Goal: Task Accomplishment & Management: Manage account settings

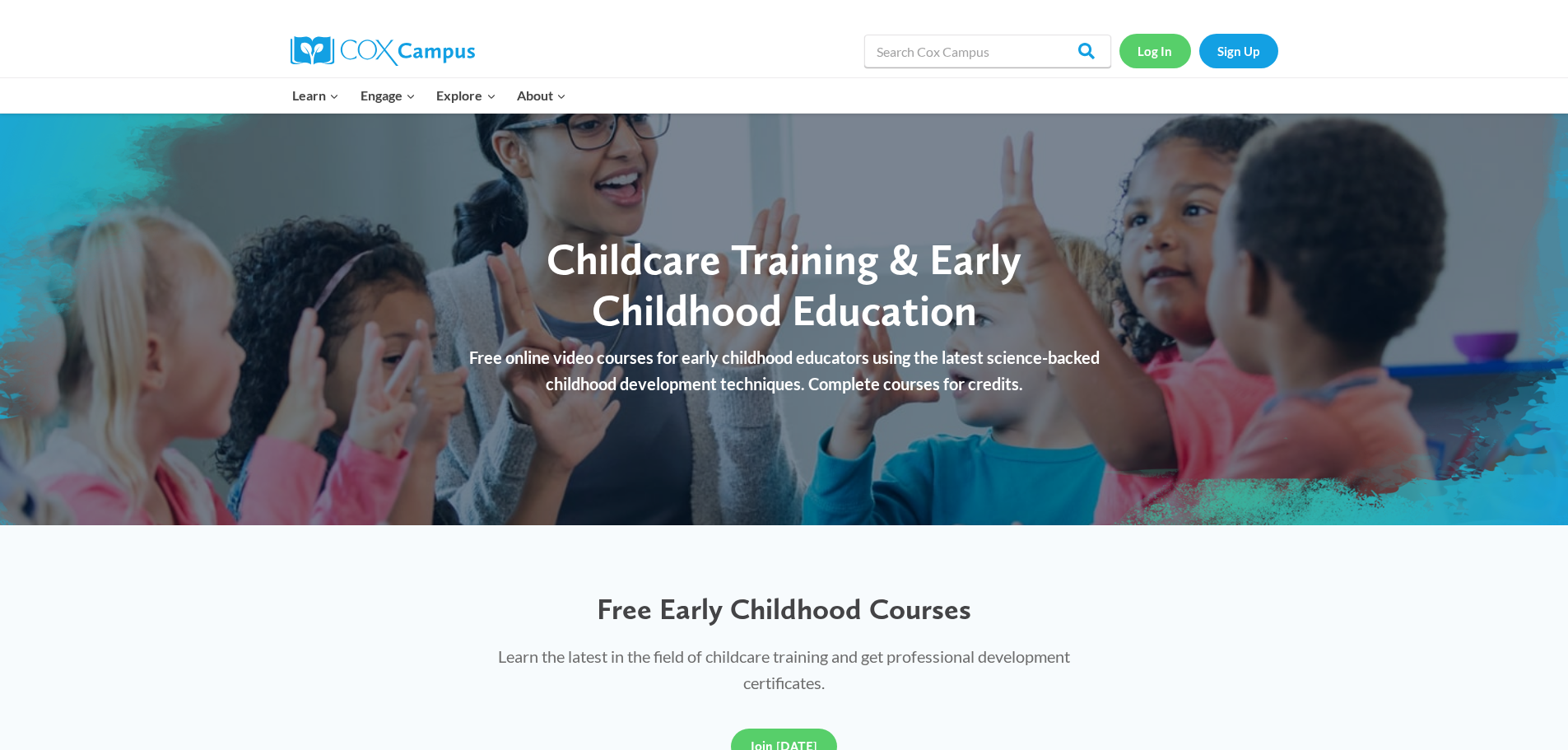
click at [1147, 48] on link "Log In" at bounding box center [1154, 50] width 72 height 34
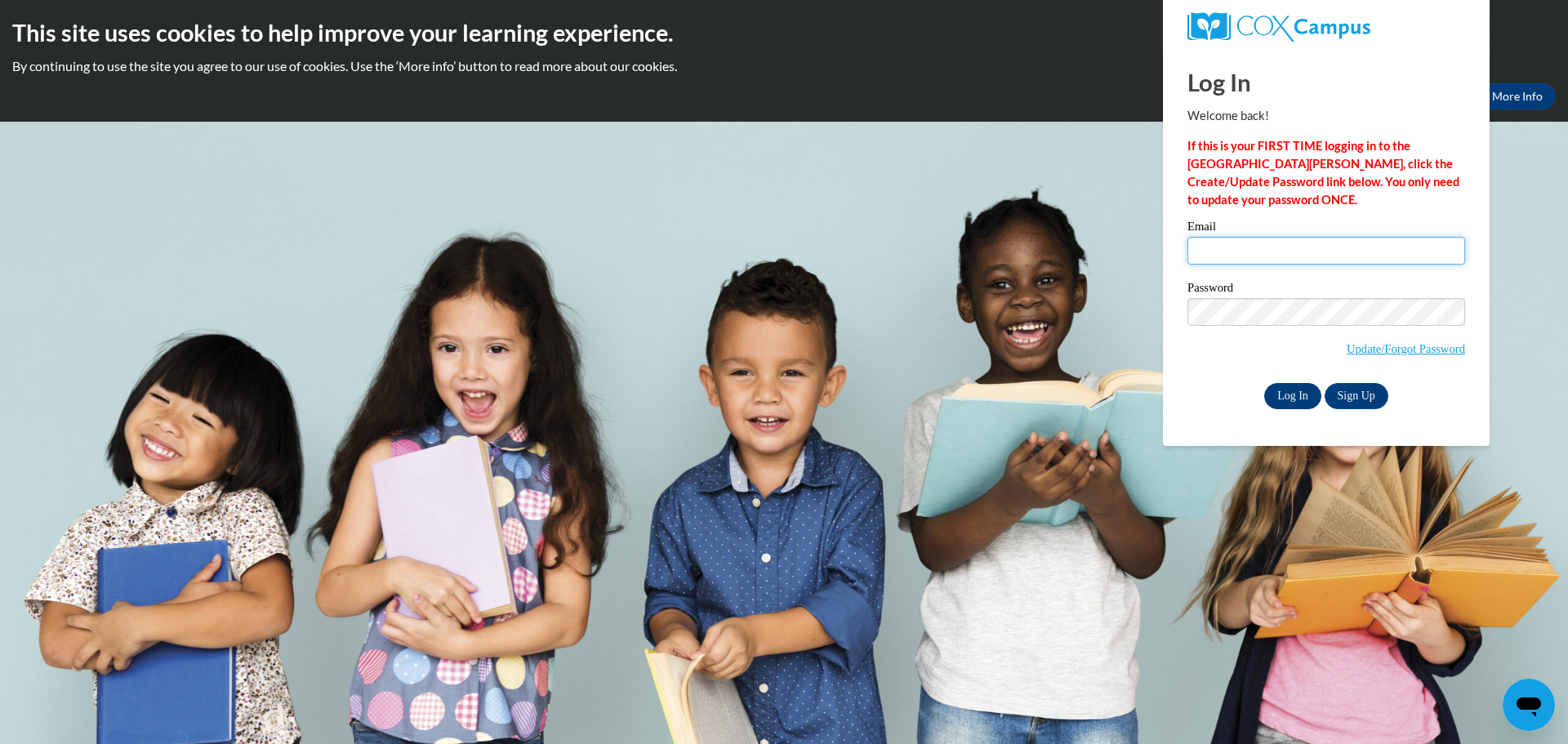
type input "principal@smcshillsboro.org"
click at [1295, 397] on input "Log In" at bounding box center [1292, 397] width 57 height 26
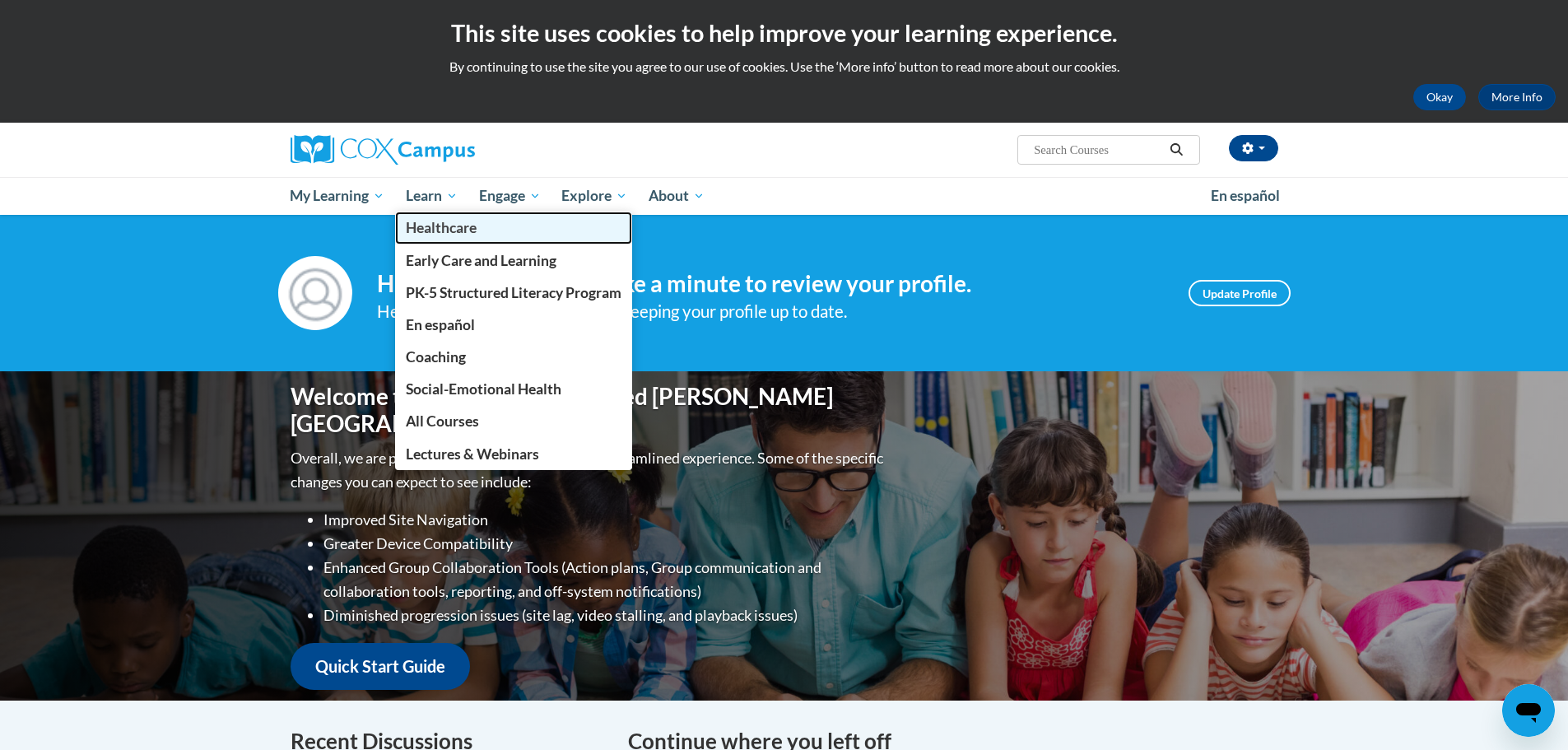
click at [467, 233] on span "Healthcare" at bounding box center [441, 228] width 71 height 18
